Goal: Transaction & Acquisition: Purchase product/service

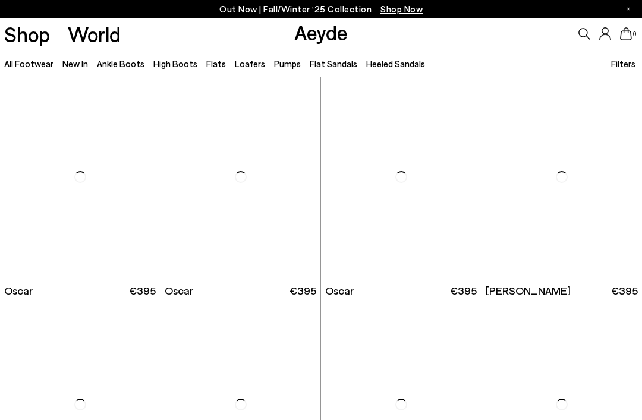
scroll to position [917, 0]
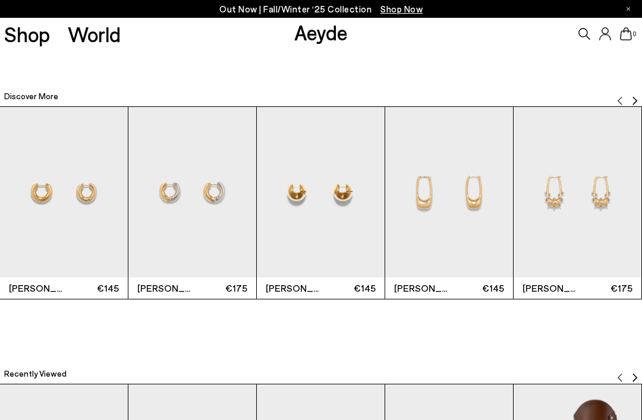
scroll to position [2284, 0]
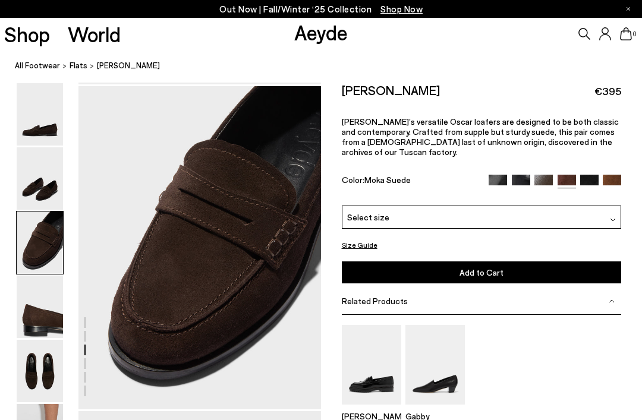
scroll to position [651, 0]
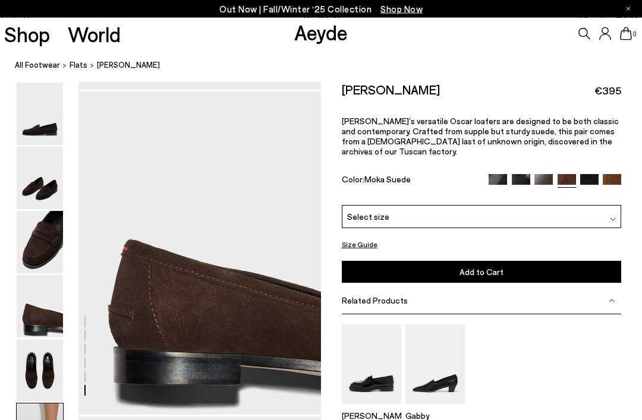
click at [31, 213] on img at bounding box center [40, 243] width 46 height 62
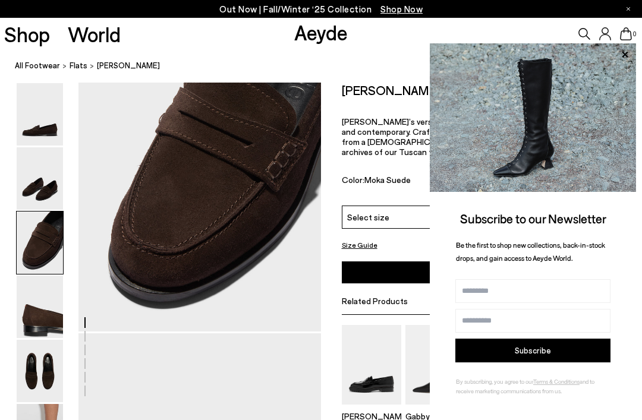
scroll to position [681, 0]
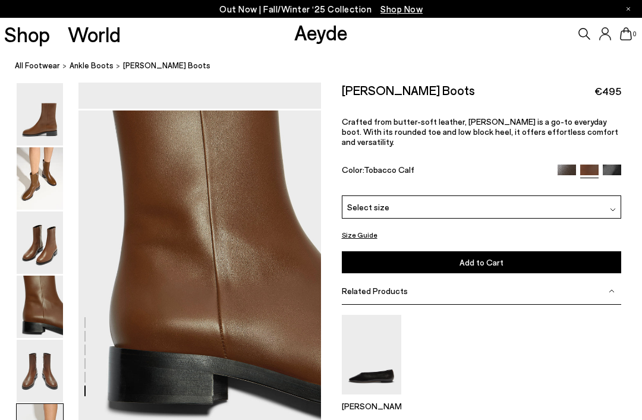
click at [46, 153] on img at bounding box center [40, 178] width 46 height 62
